Goal: Information Seeking & Learning: Learn about a topic

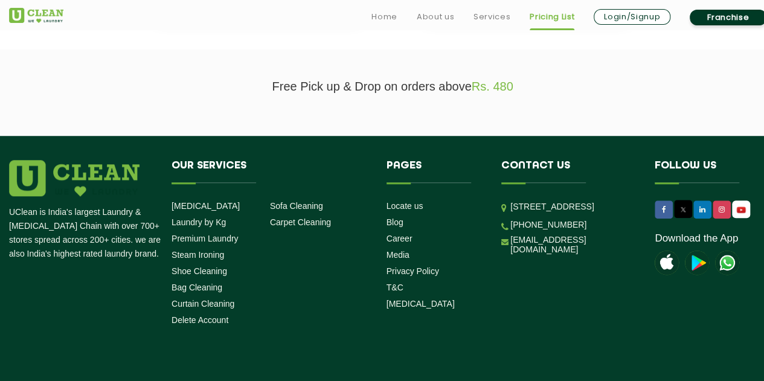
scroll to position [438, 0]
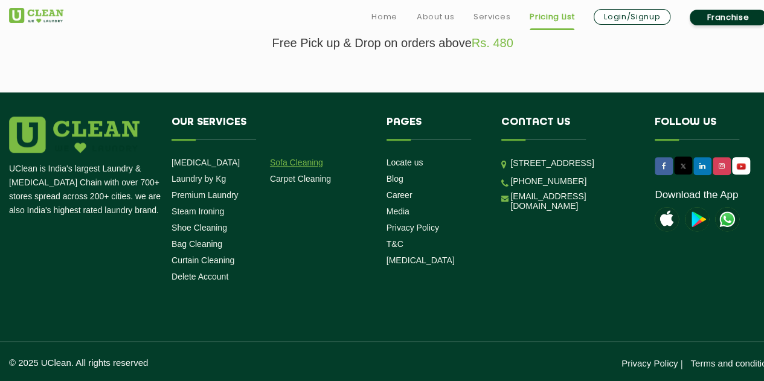
click at [296, 160] on link "Sofa Cleaning" at bounding box center [296, 163] width 53 height 10
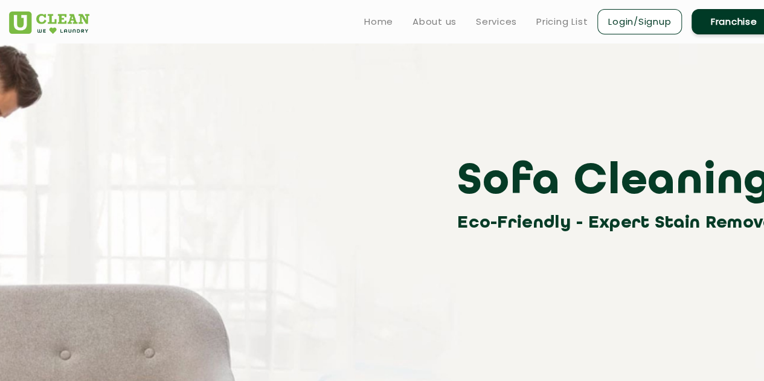
click at [728, 25] on link "Franchise" at bounding box center [733, 21] width 85 height 25
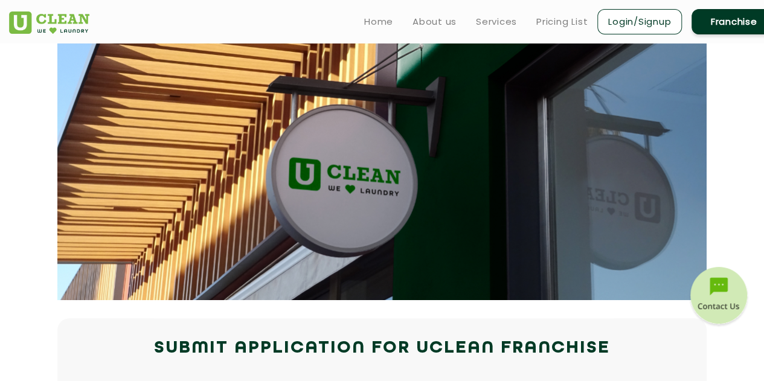
click at [630, 121] on section at bounding box center [381, 171] width 649 height 257
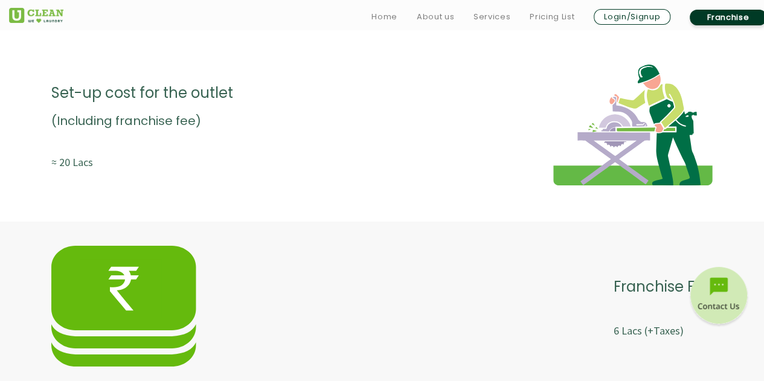
scroll to position [2153, 0]
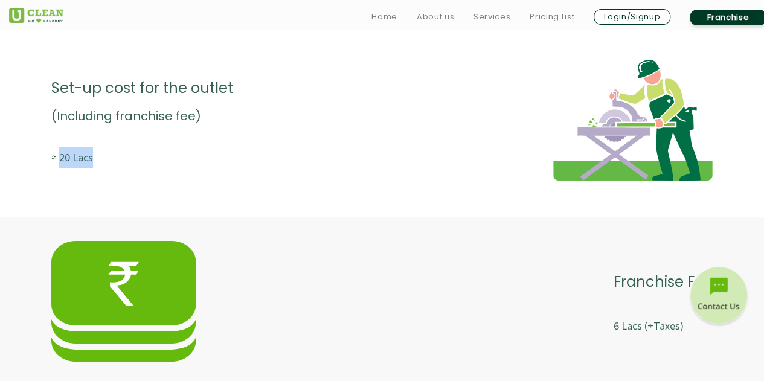
drag, startPoint x: 62, startPoint y: 155, endPoint x: 98, endPoint y: 159, distance: 36.4
click at [98, 159] on p "≈ 20 Lacs" at bounding box center [142, 158] width 182 height 22
copy p "20 Lacs"
click at [255, 177] on div "Set-up cost for the outlet (Including franchise fee) ≈ 20 Lacs" at bounding box center [381, 120] width 661 height 121
drag, startPoint x: 62, startPoint y: 156, endPoint x: 95, endPoint y: 155, distance: 33.2
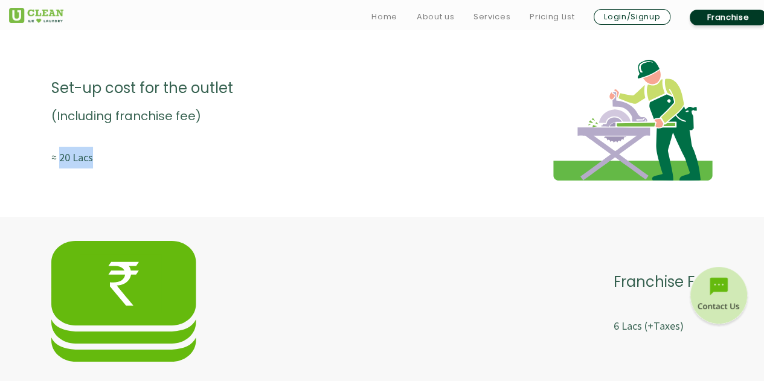
click at [95, 155] on p "≈ 20 Lacs" at bounding box center [142, 158] width 182 height 22
copy p "20 Lacs"
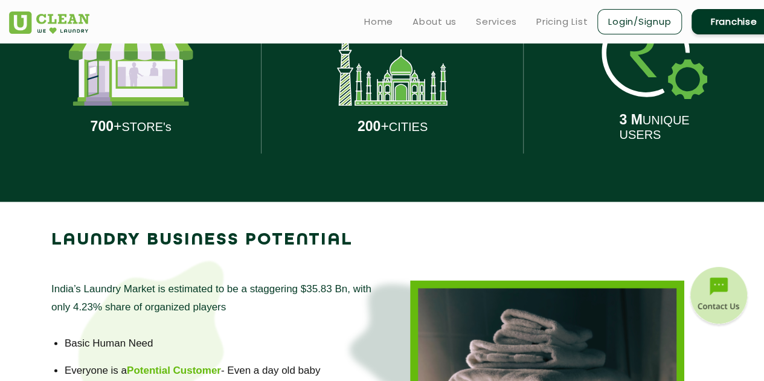
scroll to position [0, 0]
